Goal: Find specific page/section: Find specific page/section

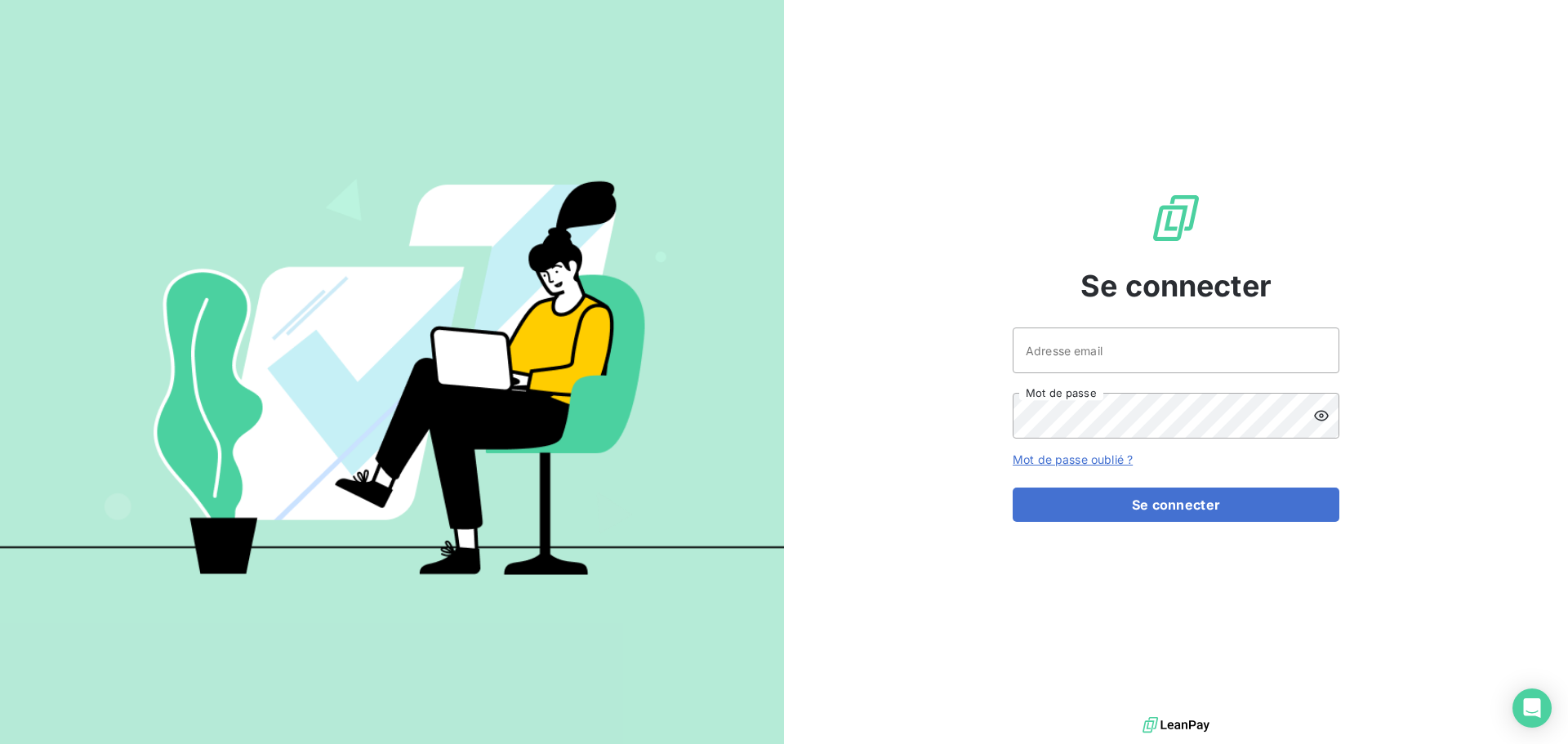
click at [0, 0] on div at bounding box center [0, 0] width 0 height 0
type input "glejeune@oet.fr"
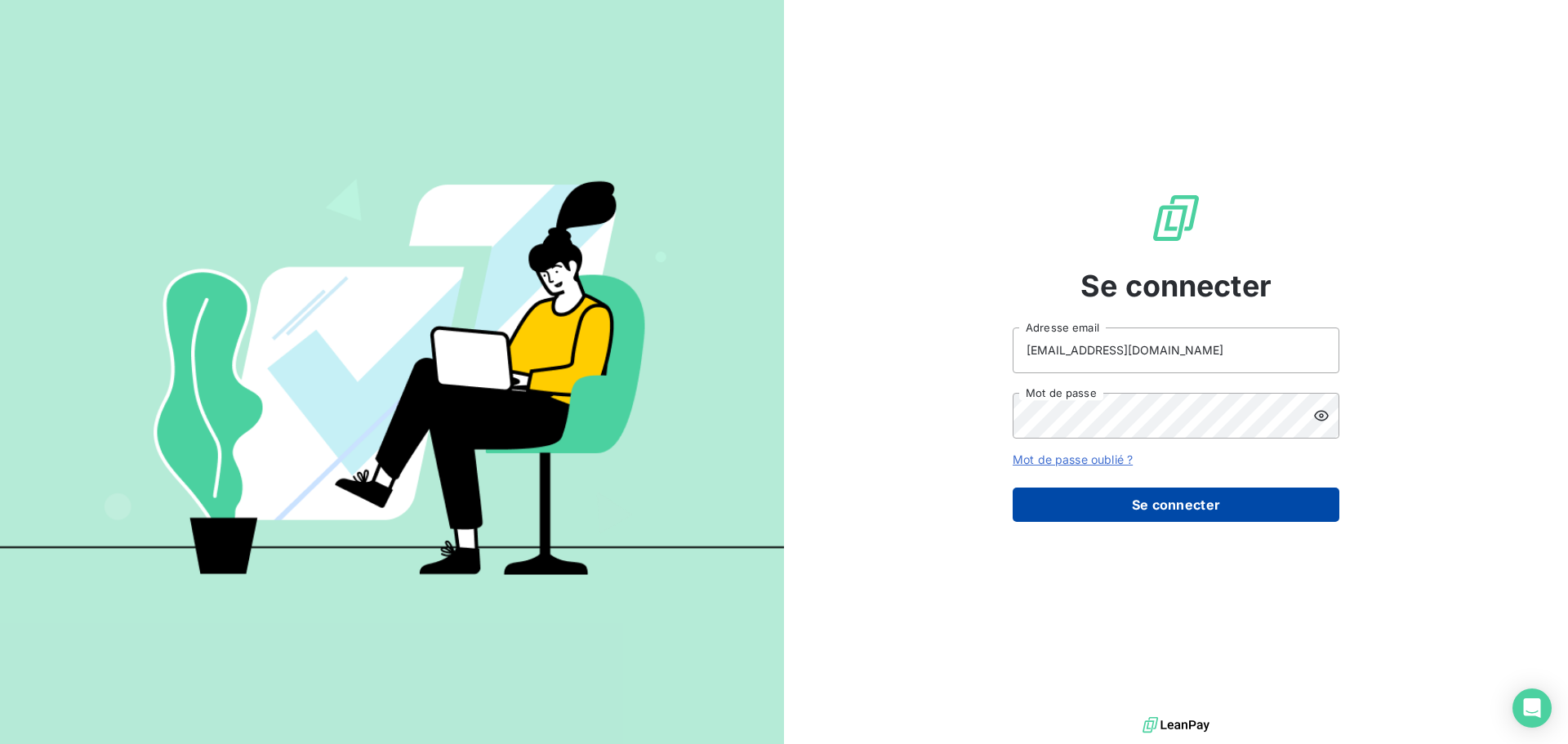
click at [1192, 502] on button "Se connecter" at bounding box center [1176, 505] width 326 height 35
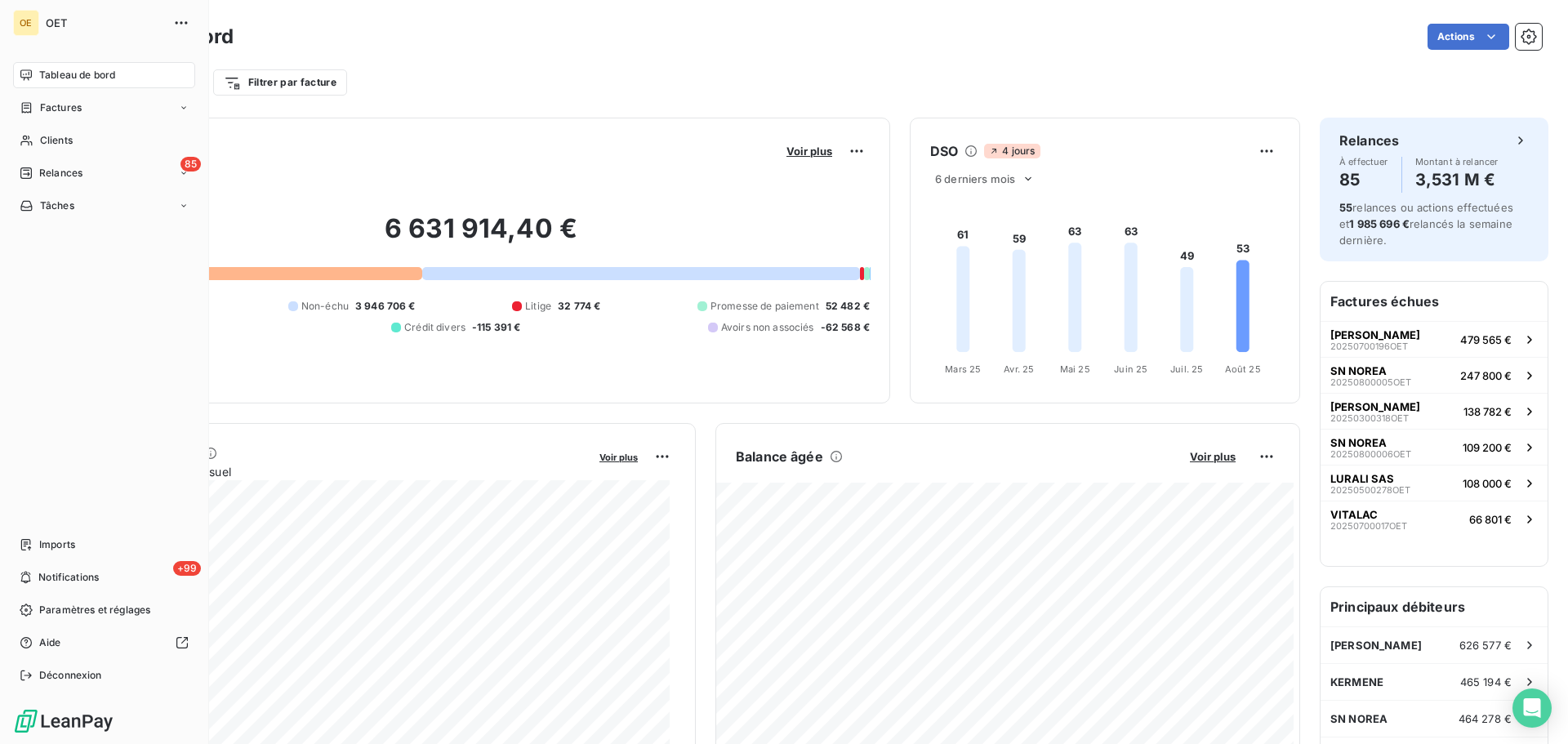
click at [23, 68] on icon at bounding box center [26, 74] width 13 height 13
click at [28, 110] on icon at bounding box center [27, 107] width 14 height 13
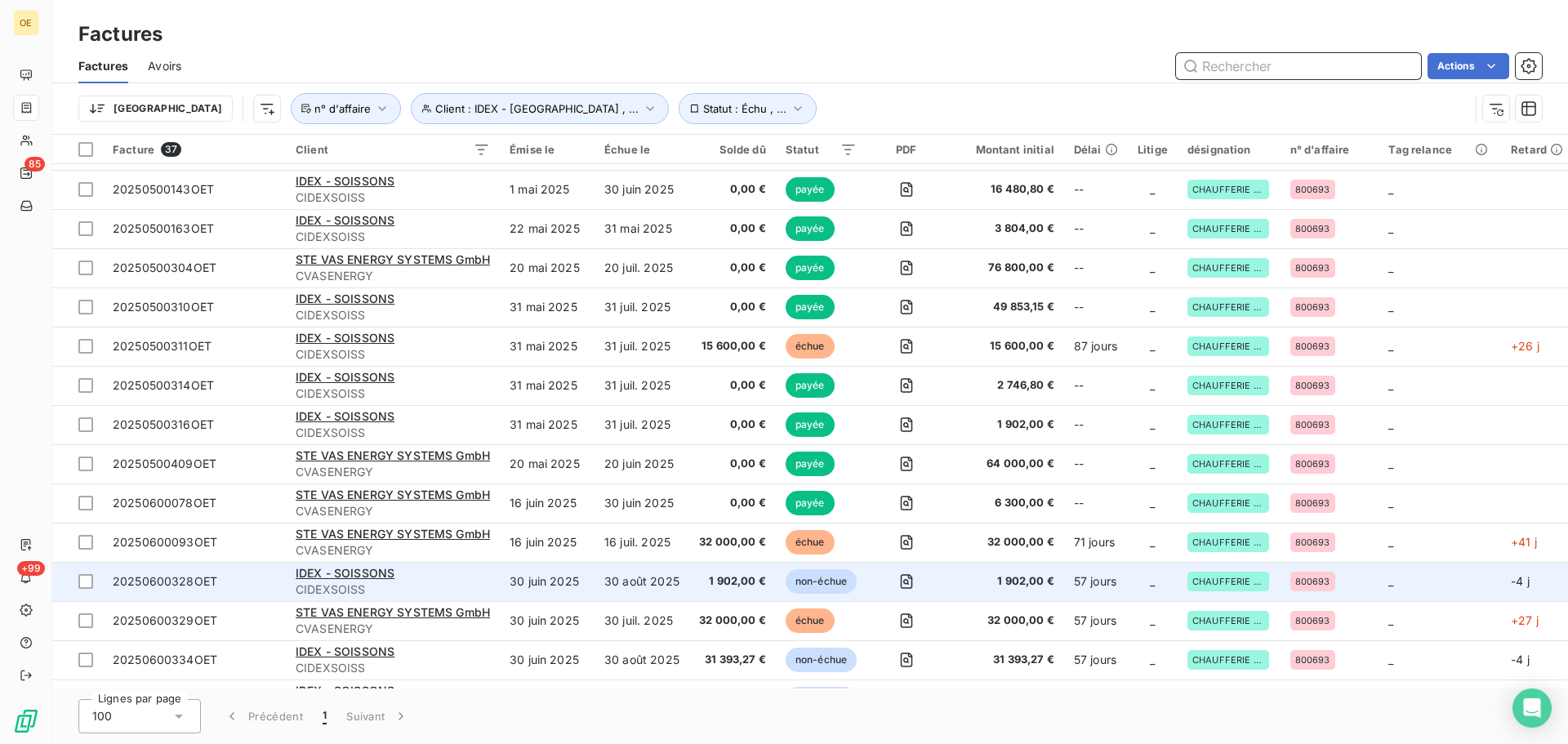
scroll to position [571, 0]
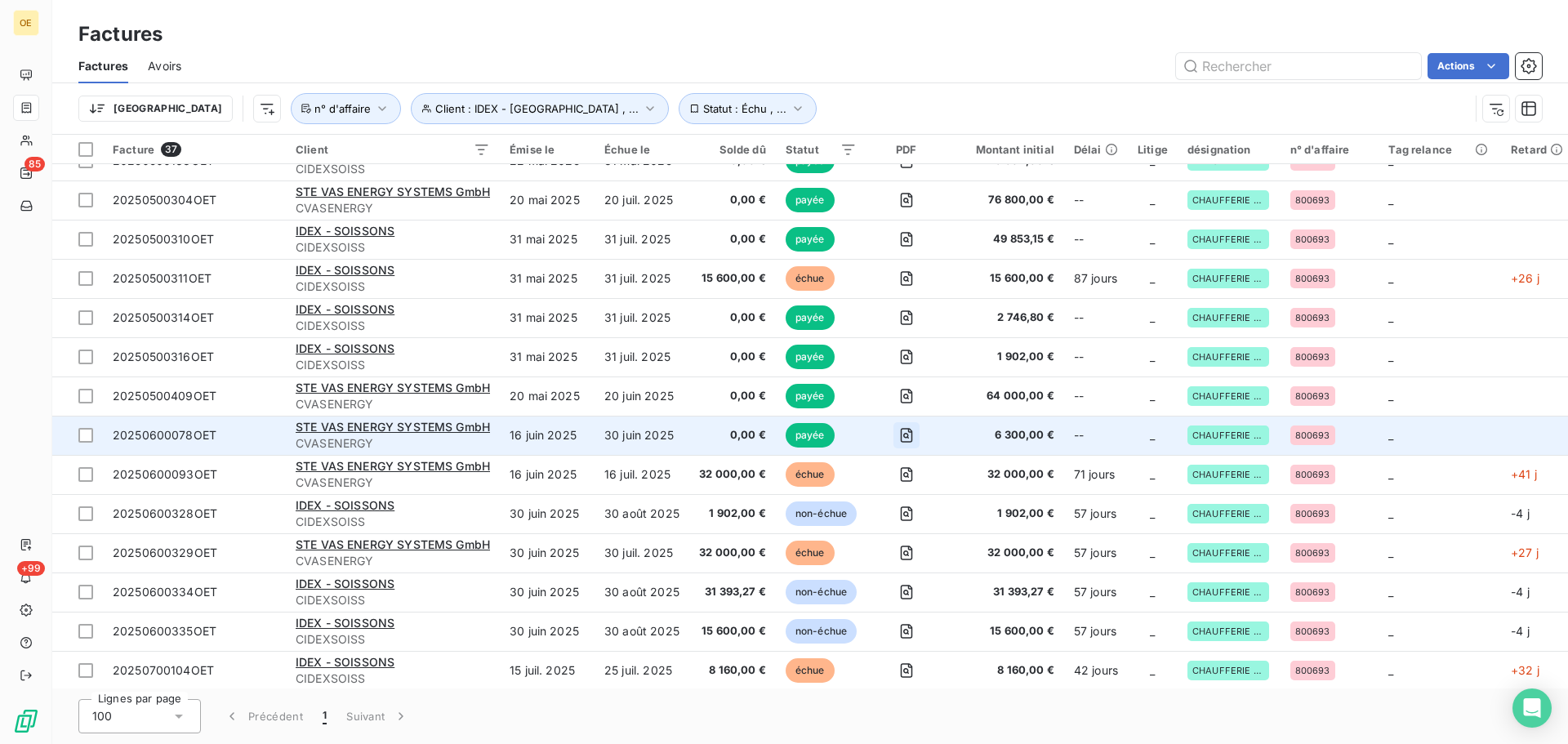
click at [907, 432] on icon "button" at bounding box center [906, 435] width 16 height 16
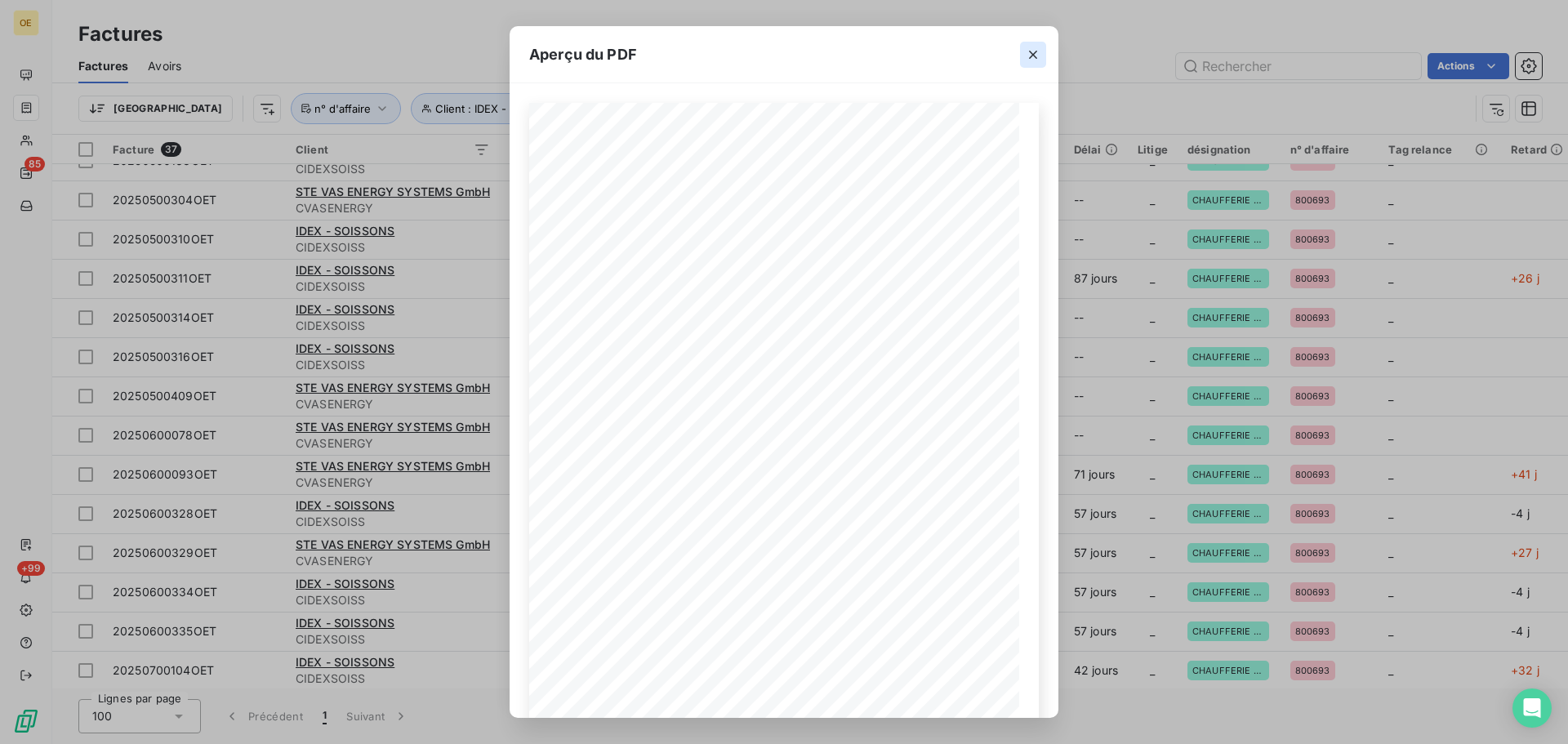
click at [1031, 54] on icon "button" at bounding box center [1033, 54] width 16 height 16
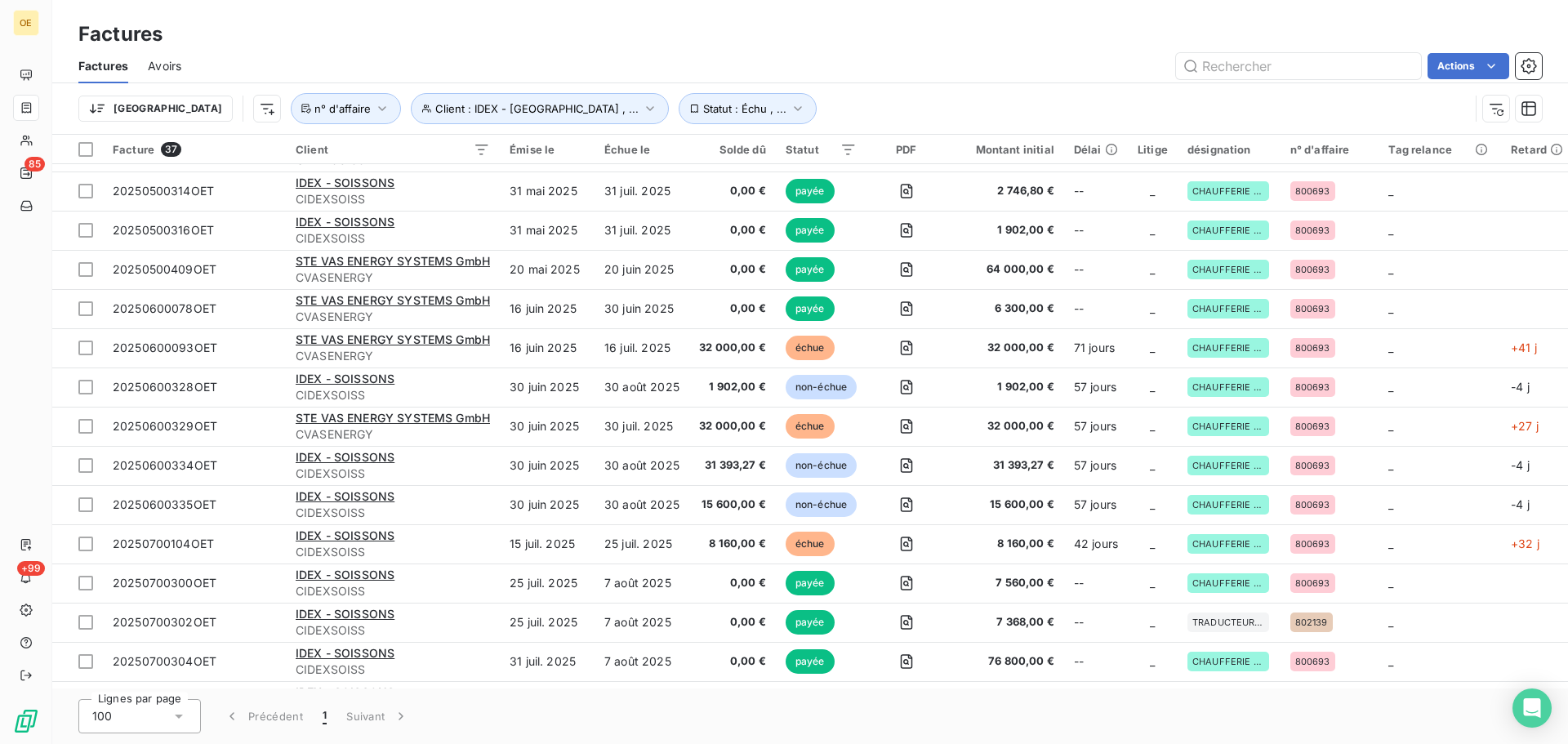
scroll to position [735, 0]
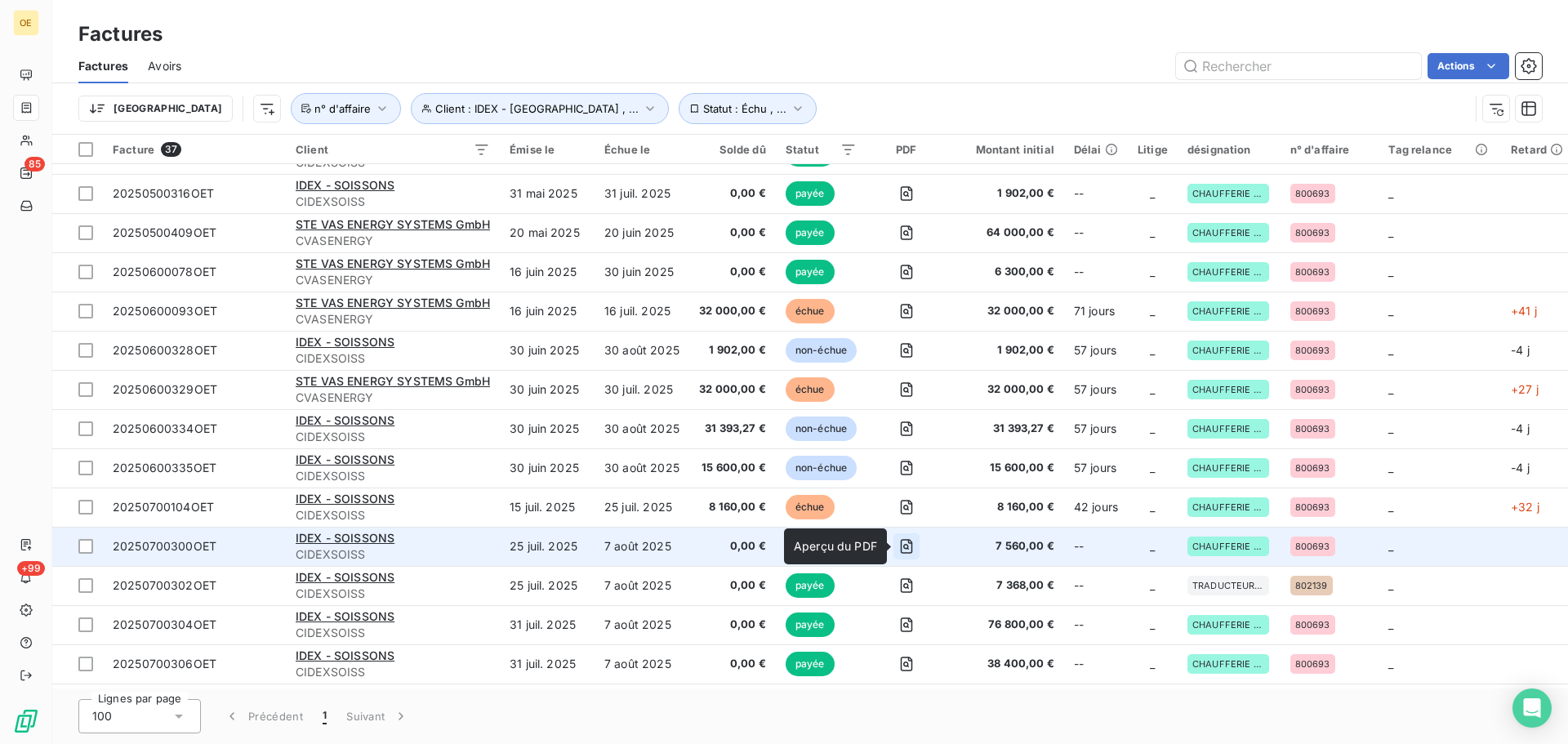
click at [907, 549] on icon "button" at bounding box center [906, 545] width 16 height 16
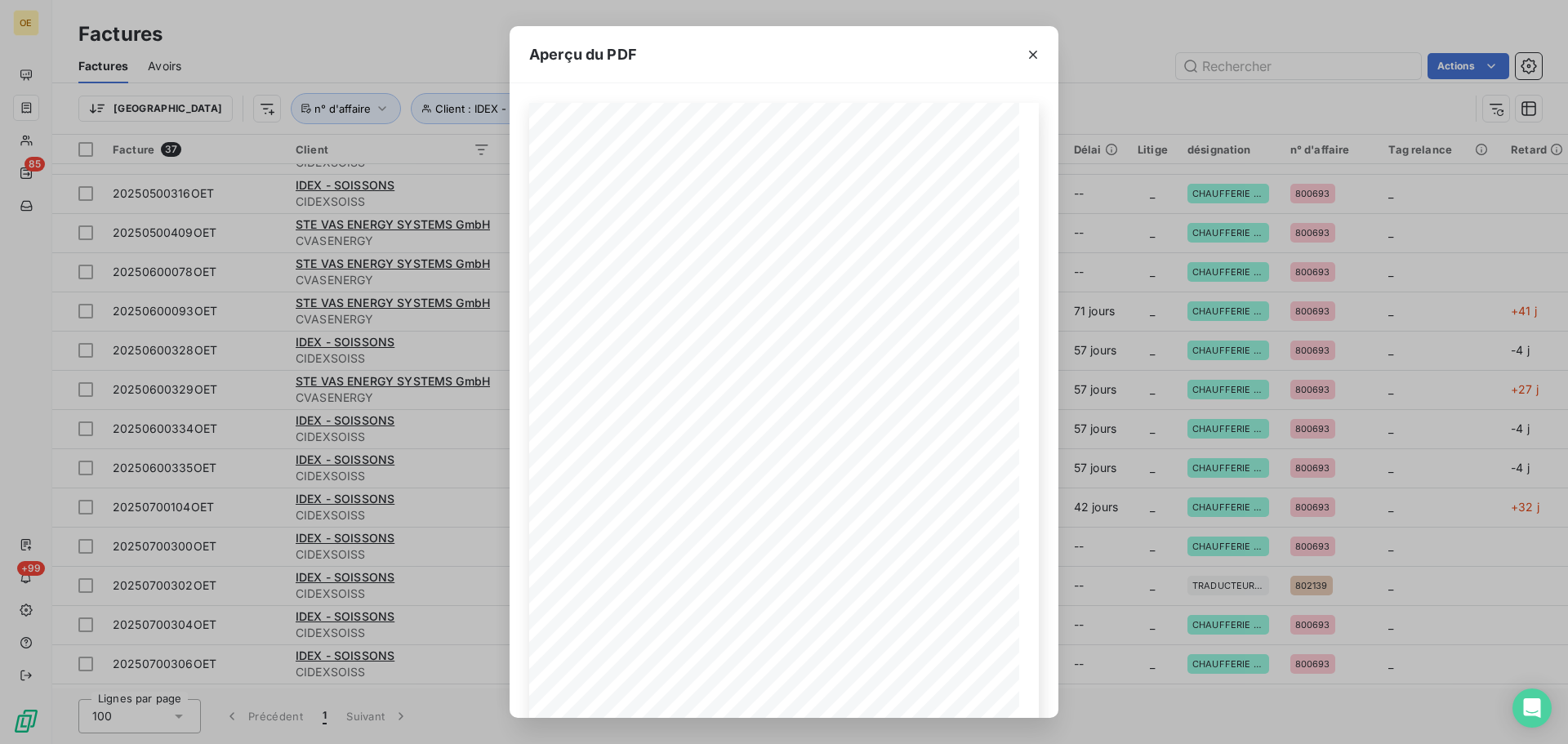
click at [1164, 555] on div "Aperçu du PDF BETTON, le [DATE] FACTURE N° 20250700300OET Page 1 sur 1 commande…" at bounding box center [784, 372] width 1568 height 744
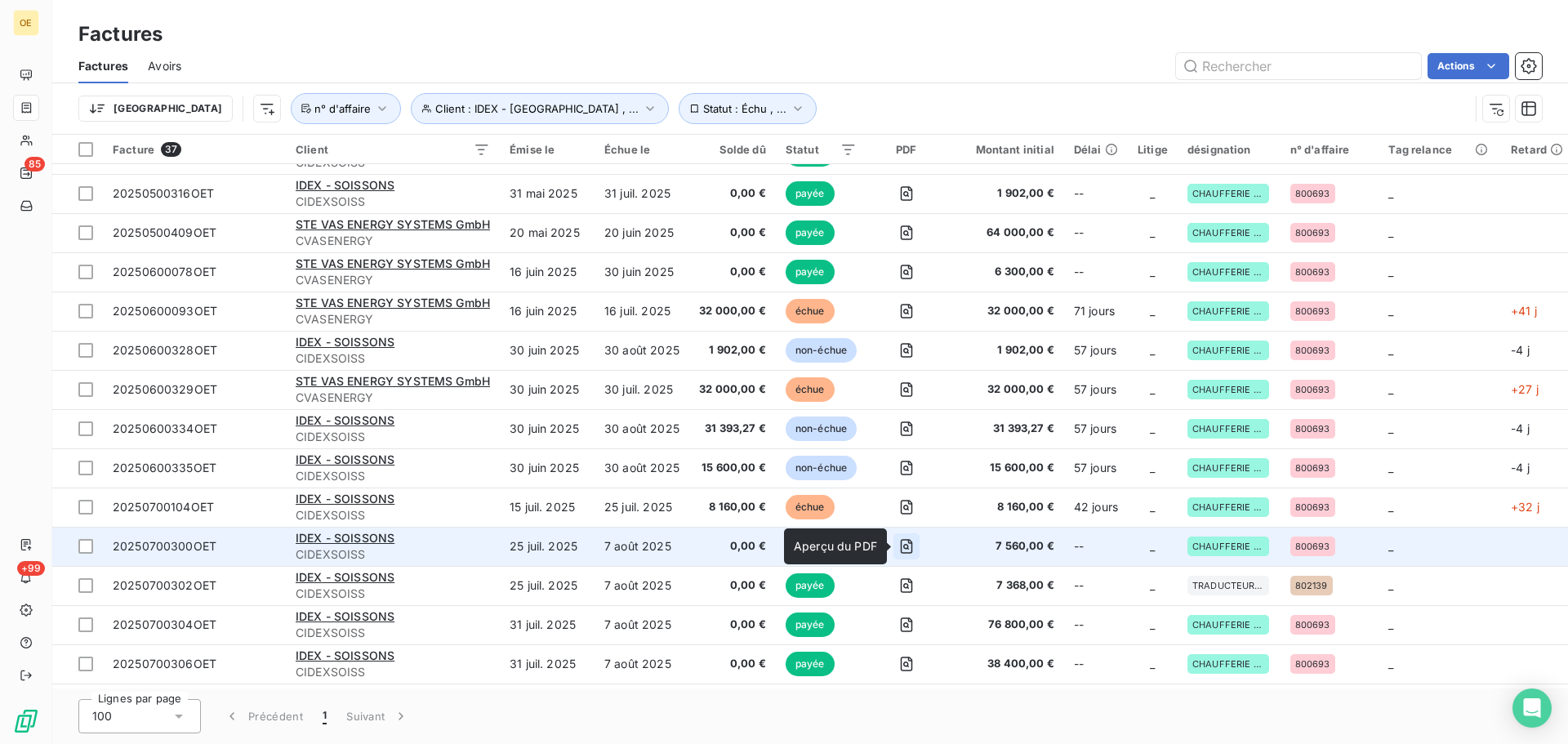
click at [909, 546] on icon "button" at bounding box center [906, 546] width 6 height 6
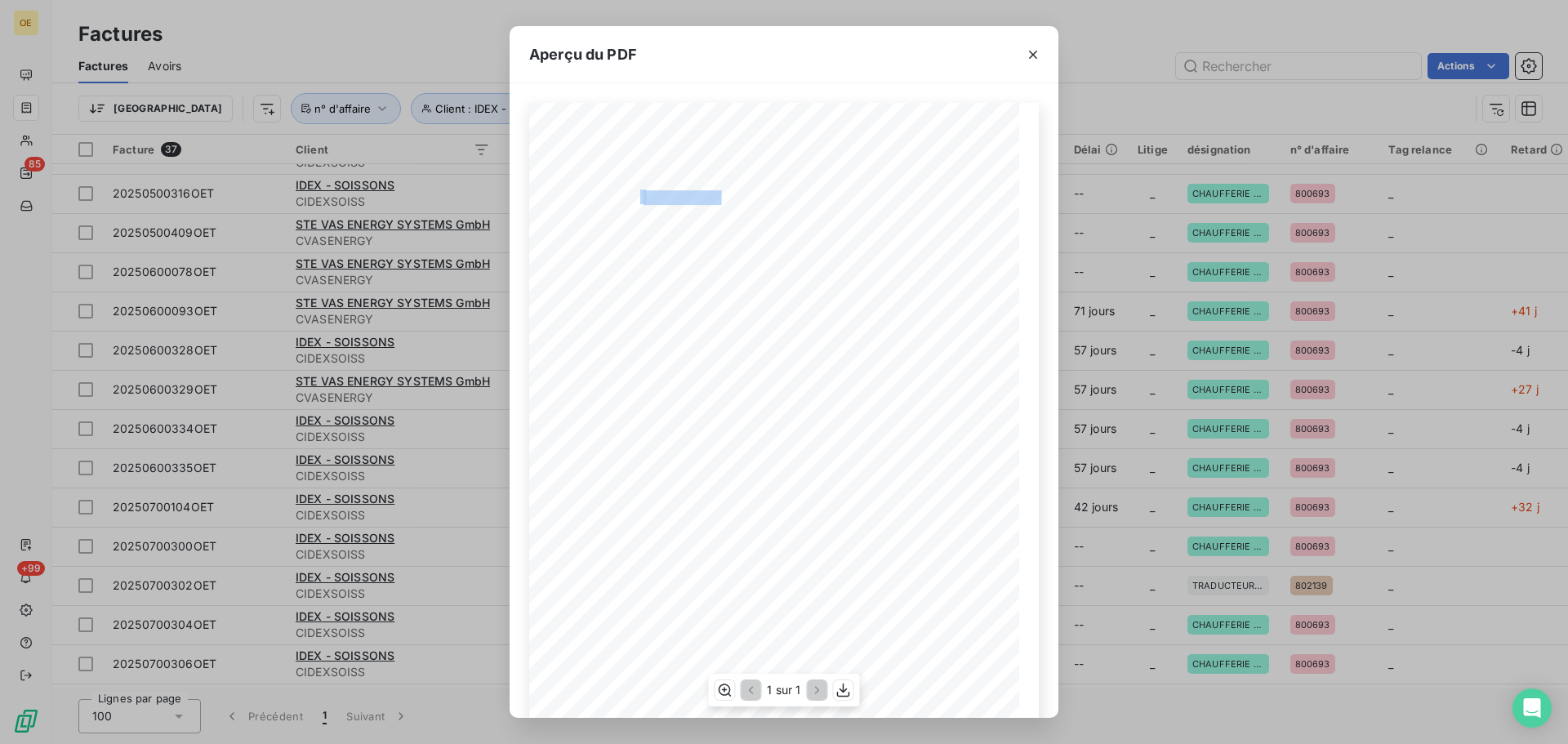
drag, startPoint x: 716, startPoint y: 193, endPoint x: 635, endPoint y: 201, distance: 81.4
click at [635, 201] on div "BETTON, le [DATE] FACTURE N° 20250700300OET Page 1 sur 1 commande n° 800693 0G …" at bounding box center [783, 449] width 490 height 692
copy div "20250700300OE"
click at [1034, 52] on icon "button" at bounding box center [1033, 54] width 16 height 16
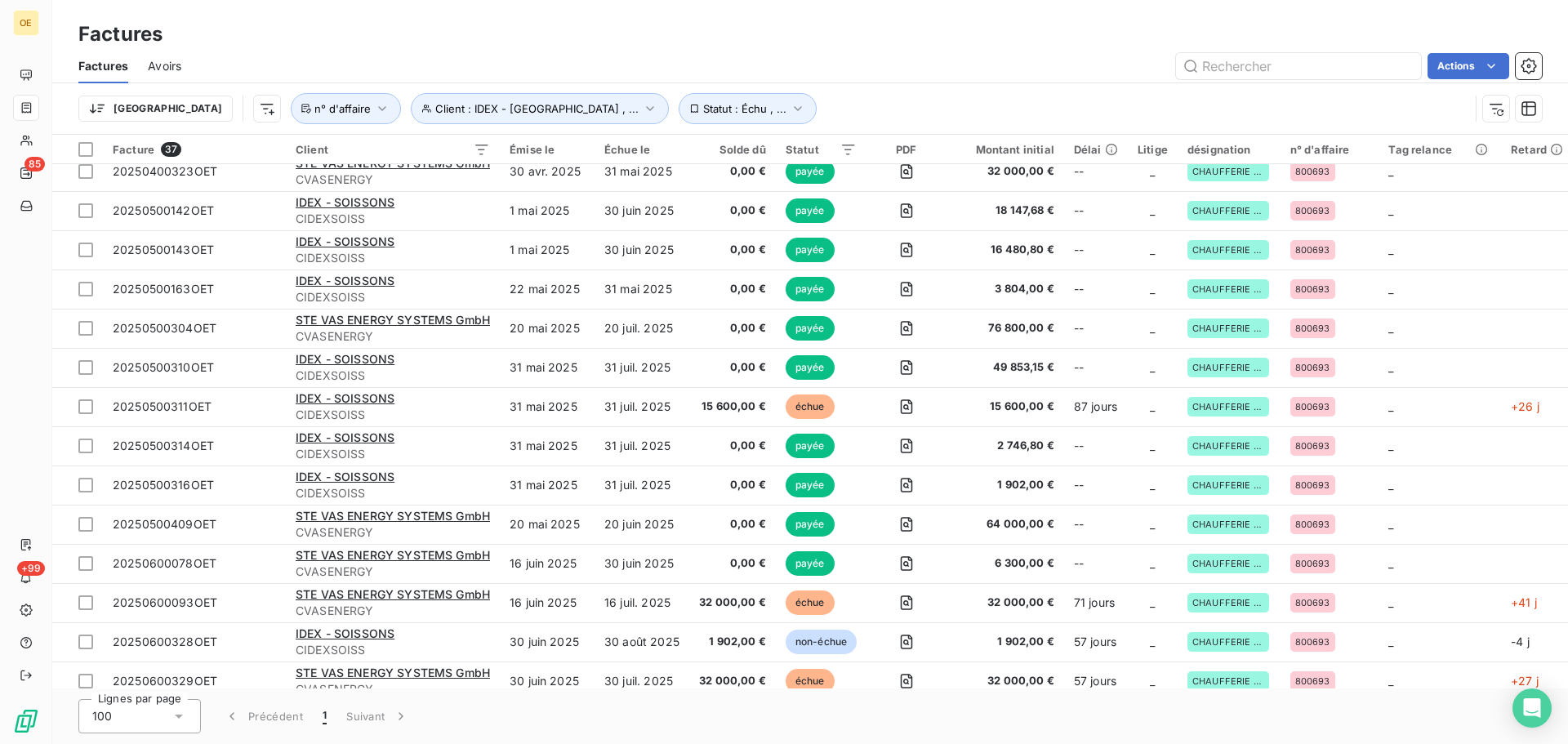
scroll to position [444, 0]
